Goal: Obtain resource: Obtain resource

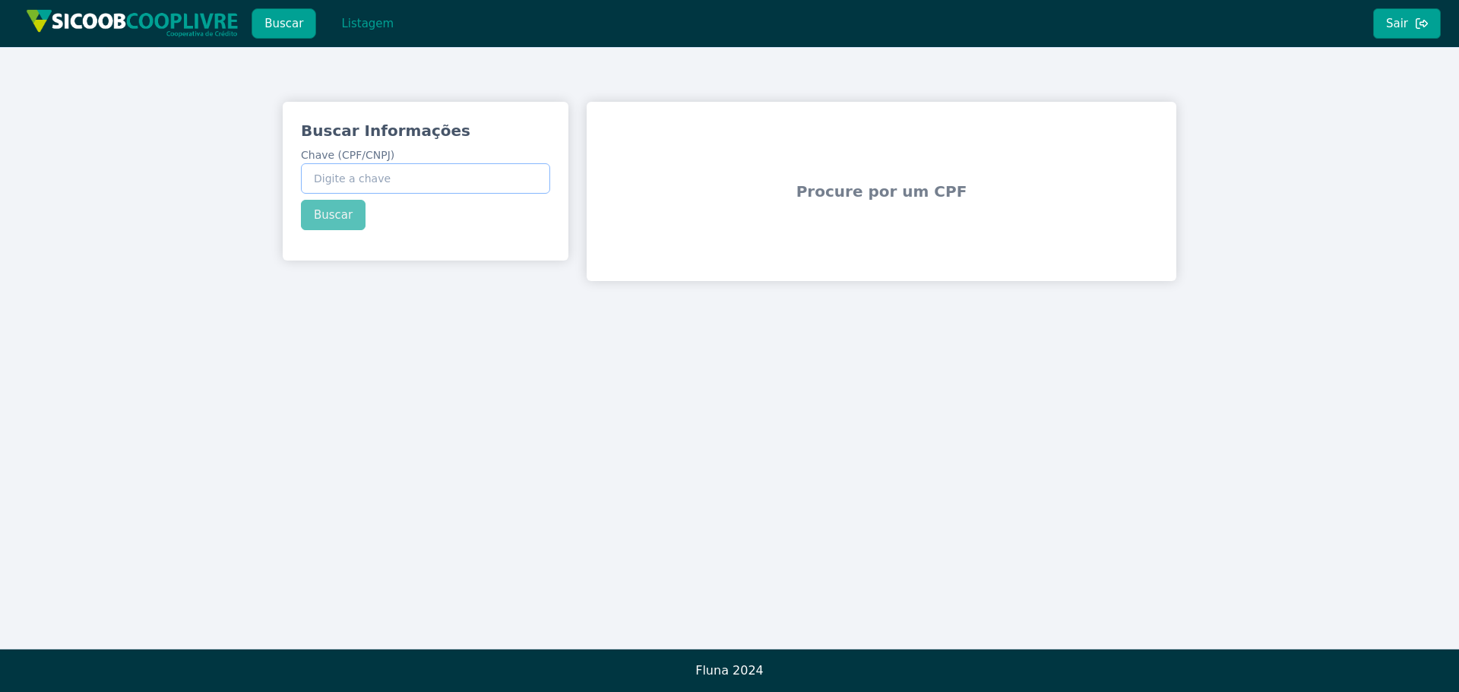
click at [337, 182] on input "Chave (CPF/CNPJ)" at bounding box center [425, 178] width 249 height 30
paste input "16.966.943/0001-03"
type input "16.966.943/0001-03"
click at [333, 216] on div "Buscar Informações Chave (CPF/CNPJ) 16.966.943/0001-03 Buscar" at bounding box center [426, 175] width 286 height 147
click at [343, 211] on button "Buscar" at bounding box center [333, 215] width 65 height 30
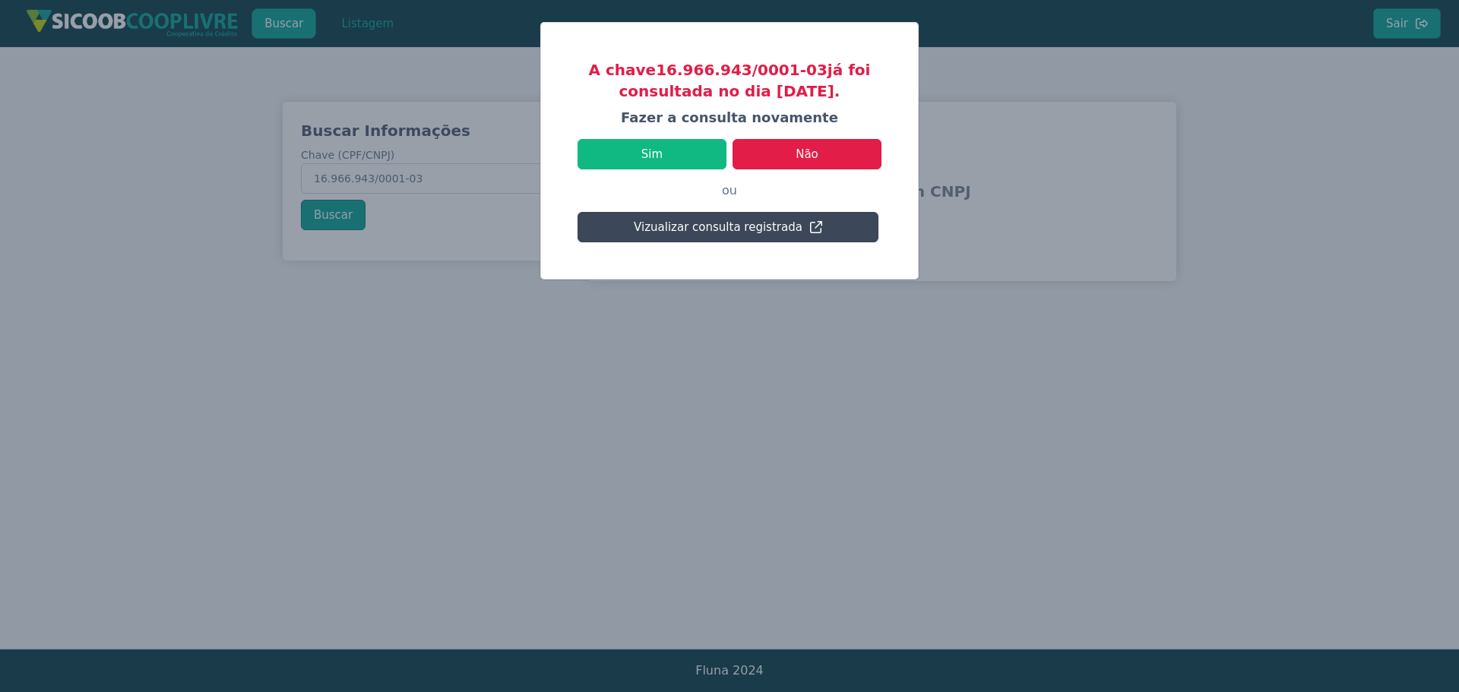
click at [733, 228] on button "Vizualizar consulta registrada" at bounding box center [728, 227] width 301 height 30
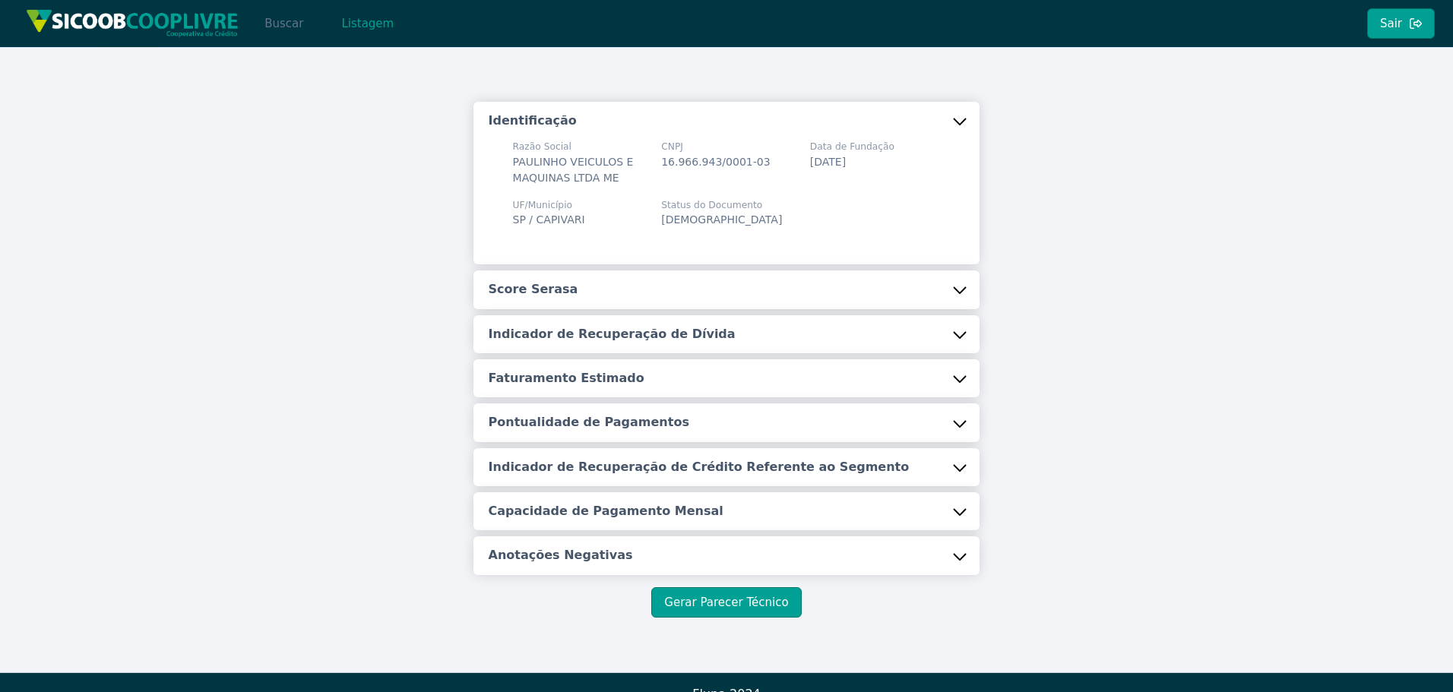
click at [286, 27] on button "Buscar" at bounding box center [284, 23] width 65 height 30
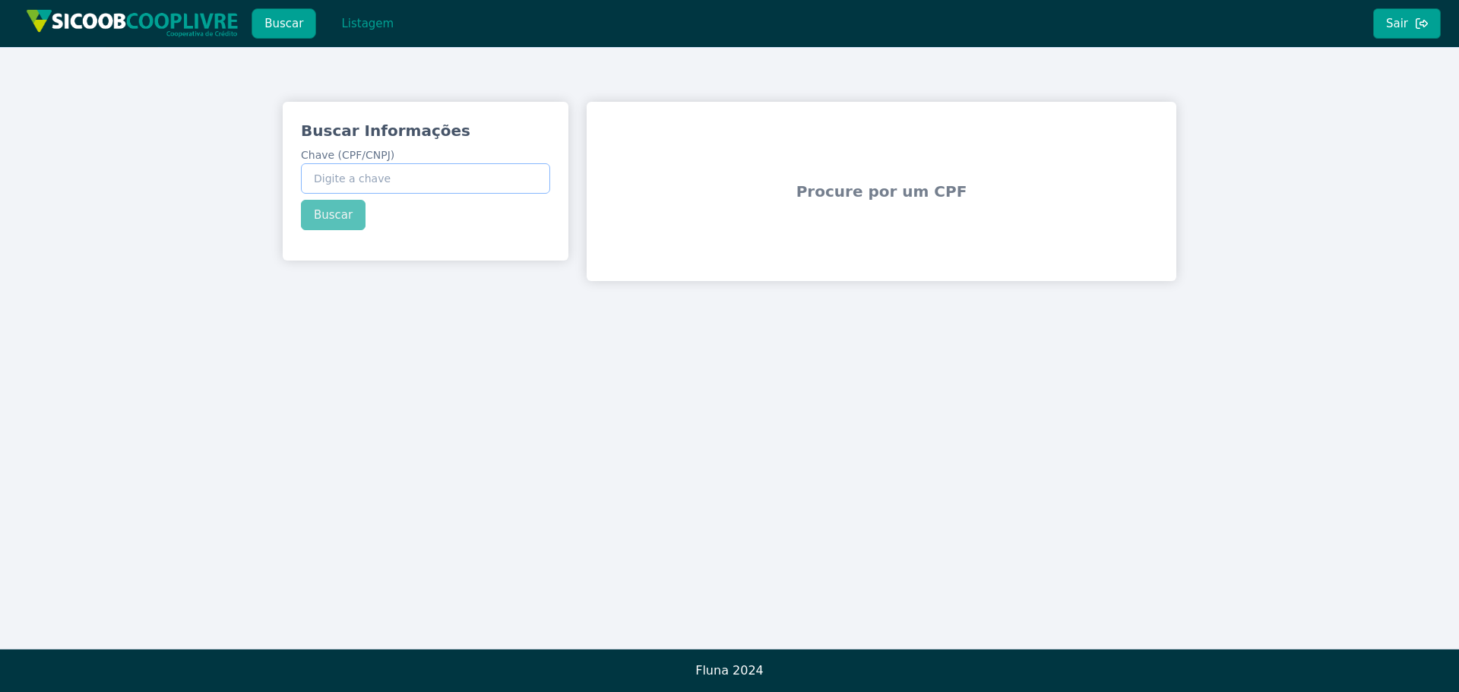
click at [344, 181] on input "Chave (CPF/CNPJ)" at bounding box center [425, 178] width 249 height 30
paste input "16.966.943/0001-03"
type input "16.966.943/0001-03"
click at [333, 210] on div "Buscar Informações Chave (CPF/CNPJ) 16.966.943/0001-03 Buscar" at bounding box center [426, 175] width 286 height 147
click at [328, 212] on button "Buscar" at bounding box center [333, 215] width 65 height 30
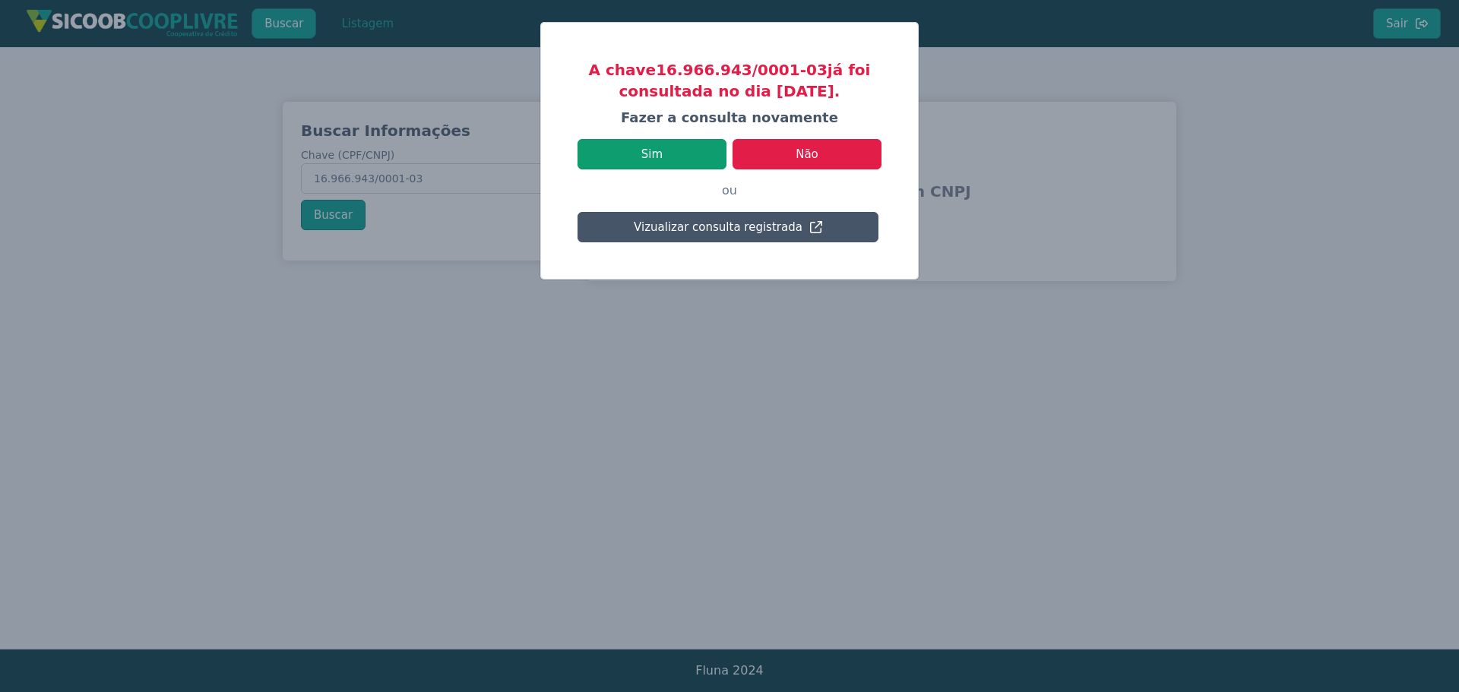
click at [653, 158] on button "Sim" at bounding box center [652, 154] width 149 height 30
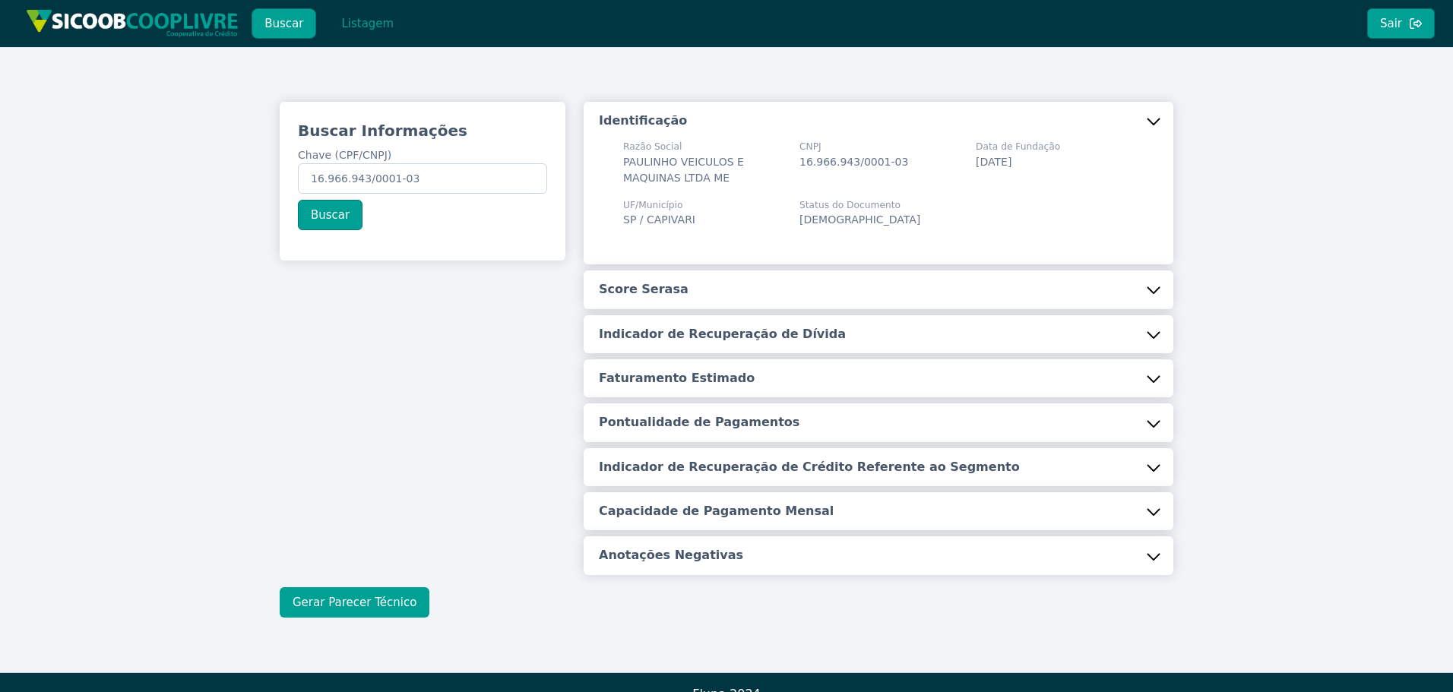
click at [404, 606] on button "Gerar Parecer Técnico" at bounding box center [355, 602] width 150 height 30
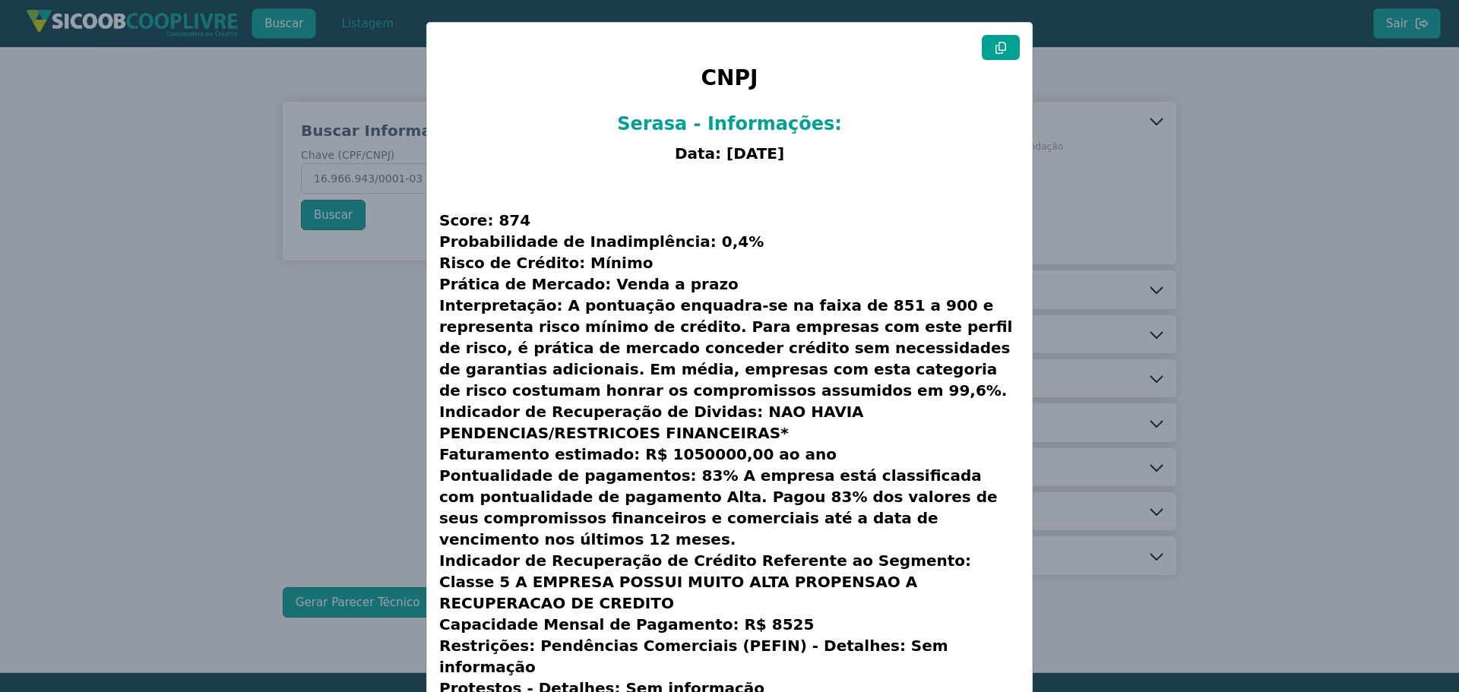
click at [995, 46] on icon at bounding box center [1001, 48] width 12 height 12
